Goal: Task Accomplishment & Management: Use online tool/utility

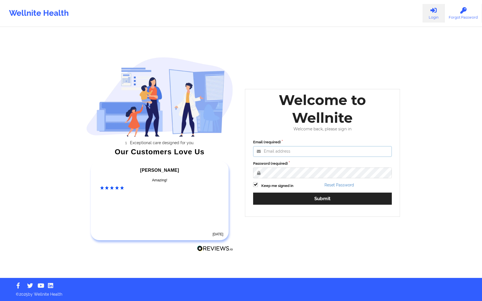
click at [310, 152] on input "Email (required)" at bounding box center [322, 151] width 139 height 11
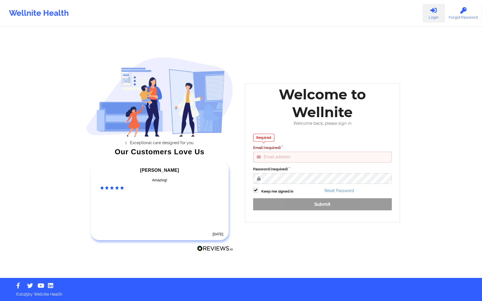
type input "[PERSON_NAME][EMAIL_ADDRESS][DOMAIN_NAME]"
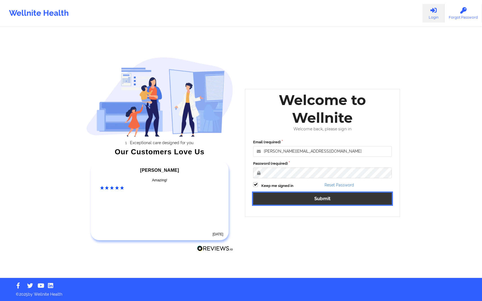
click at [313, 197] on button "Submit" at bounding box center [322, 199] width 139 height 12
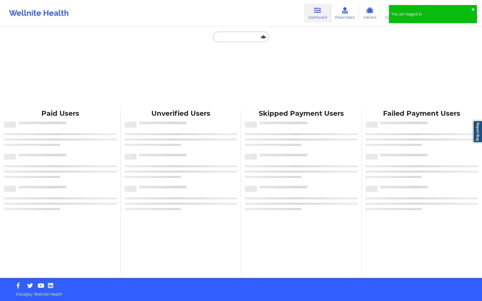
click at [234, 39] on input "text" at bounding box center [241, 37] width 56 height 11
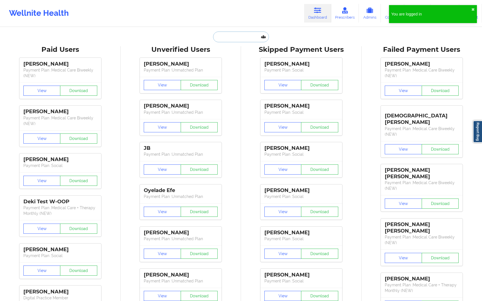
paste input "[PERSON_NAME]"
type input "[PERSON_NAME]"
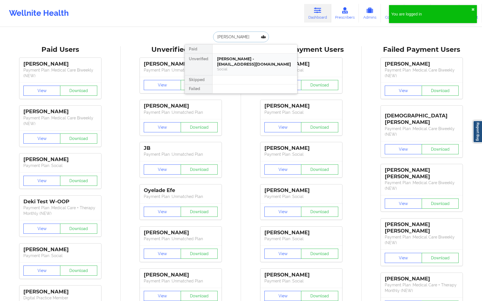
click at [245, 62] on div "[PERSON_NAME] - [EMAIL_ADDRESS][DOMAIN_NAME]" at bounding box center [255, 61] width 76 height 10
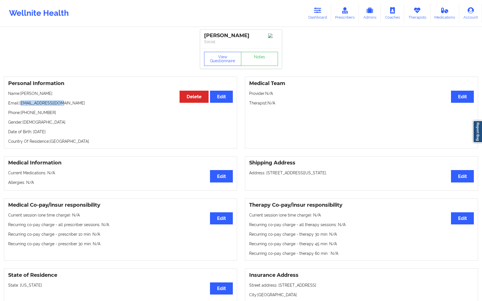
drag, startPoint x: 21, startPoint y: 105, endPoint x: 78, endPoint y: 104, distance: 57.3
click at [79, 104] on p "Email: [EMAIL_ADDRESS][DOMAIN_NAME]" at bounding box center [120, 103] width 225 height 6
click at [78, 104] on p "Email: [EMAIL_ADDRESS][DOMAIN_NAME]" at bounding box center [120, 103] width 225 height 6
drag, startPoint x: 19, startPoint y: 106, endPoint x: 73, endPoint y: 106, distance: 53.9
click at [73, 106] on p "Email: [EMAIL_ADDRESS][DOMAIN_NAME]" at bounding box center [120, 103] width 225 height 6
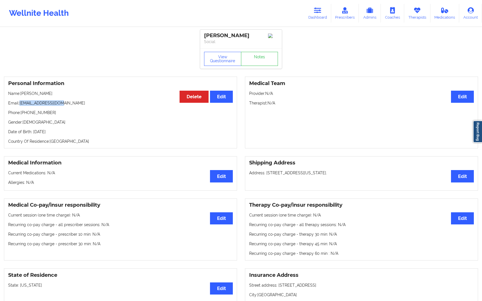
copy p "[EMAIL_ADDRESS][DOMAIN_NAME]"
click at [221, 64] on button "View Questionnaire" at bounding box center [222, 59] width 37 height 14
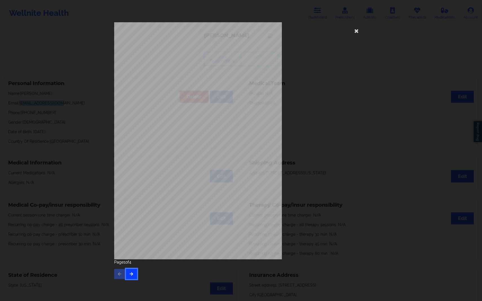
click at [133, 275] on icon "button" at bounding box center [131, 273] width 5 height 3
click at [117, 275] on icon "button" at bounding box center [119, 273] width 5 height 3
click at [307, 187] on div "Insurance card type of patient This patient was one of the old patient, check f…" at bounding box center [241, 140] width 254 height 237
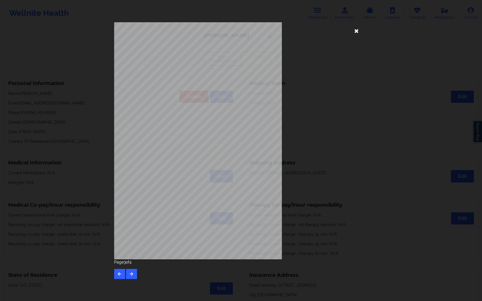
click at [357, 34] on icon at bounding box center [356, 30] width 9 height 9
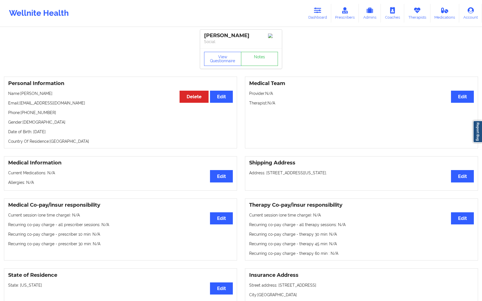
drag, startPoint x: 248, startPoint y: 34, endPoint x: 203, endPoint y: 34, distance: 45.7
click at [203, 34] on div "[PERSON_NAME] Social" at bounding box center [241, 39] width 82 height 19
copy div "[PERSON_NAME]"
click at [310, 86] on h3 "Medical Team" at bounding box center [361, 83] width 225 height 6
drag, startPoint x: 250, startPoint y: 37, endPoint x: 195, endPoint y: 37, distance: 54.2
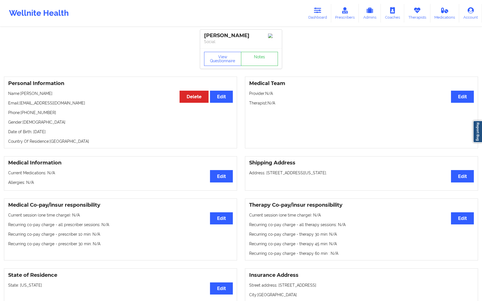
click at [195, 37] on div "[PERSON_NAME] Social View Questionnaire Notes Personal Information Edit Delete …" at bounding box center [241, 283] width 482 height 566
copy div "[PERSON_NAME]"
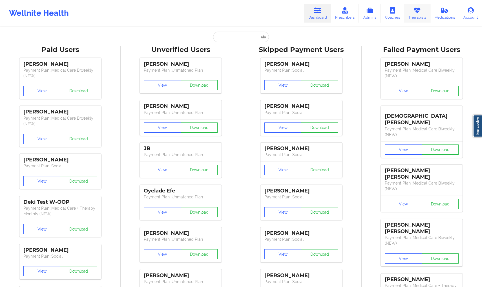
click at [411, 17] on link "Therapists" at bounding box center [417, 13] width 26 height 19
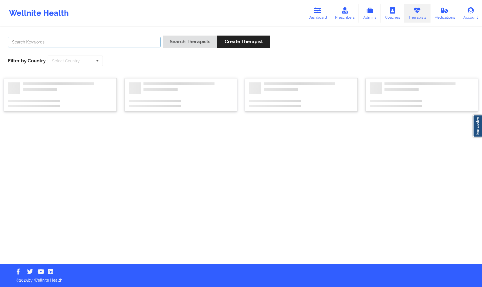
click at [98, 42] on input "text" at bounding box center [84, 42] width 153 height 11
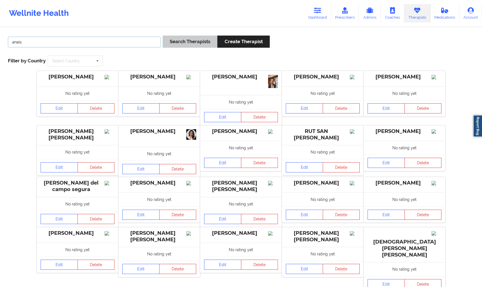
type input "anais"
click at [172, 40] on button "Search Therapists" at bounding box center [190, 42] width 55 height 12
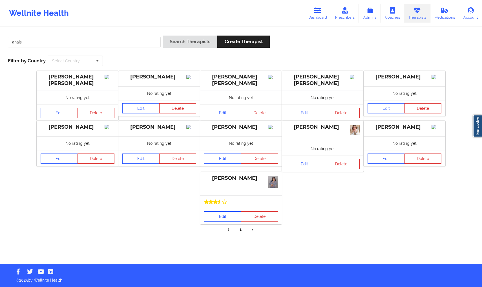
click at [224, 214] on link "Edit" at bounding box center [222, 216] width 37 height 10
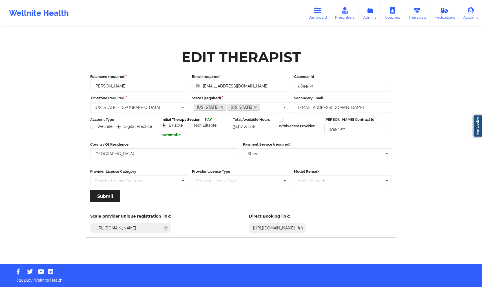
click at [303, 228] on icon at bounding box center [301, 228] width 3 height 3
click at [304, 230] on icon at bounding box center [301, 228] width 6 height 6
